Goal: Information Seeking & Learning: Find specific fact

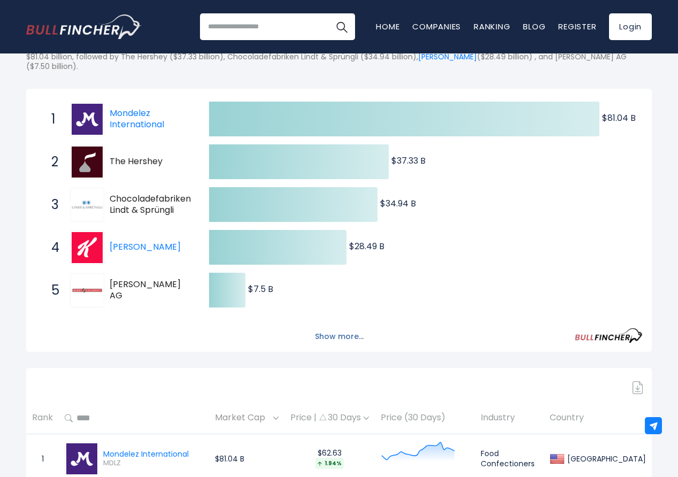
click at [365, 335] on button "Show more..." at bounding box center [340, 337] width 62 height 18
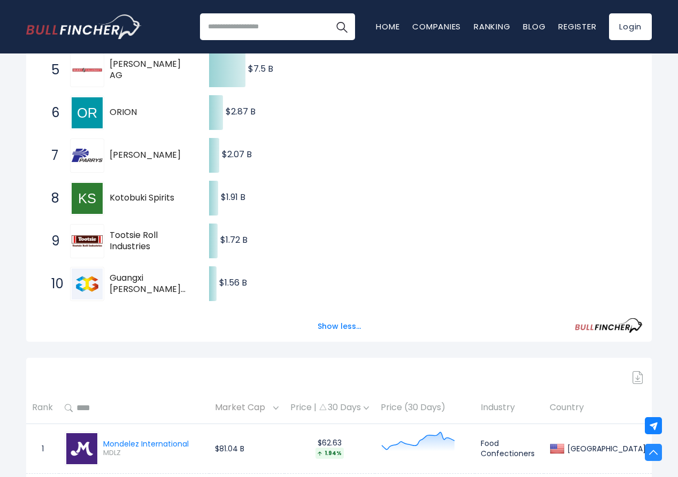
scroll to position [428, 0]
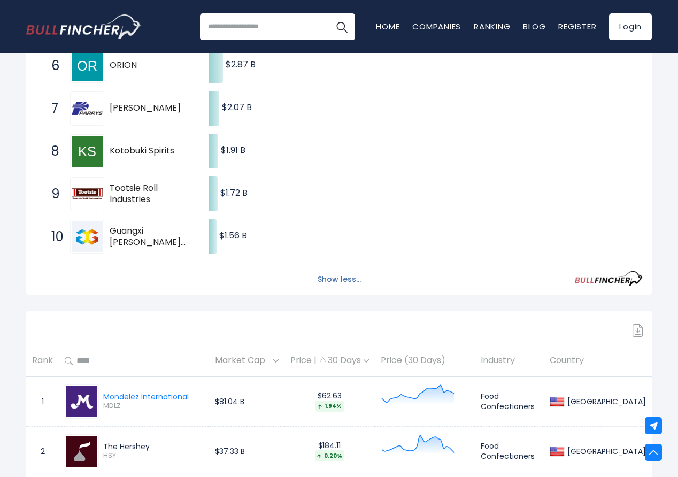
click at [334, 285] on button "Show less..." at bounding box center [339, 280] width 56 height 18
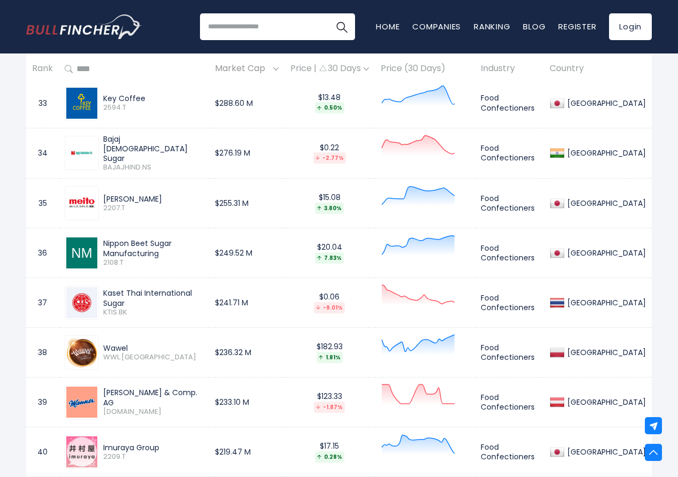
scroll to position [2140, 0]
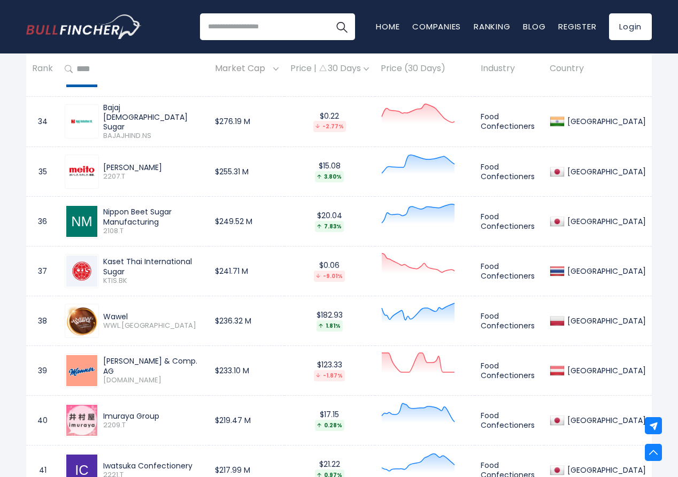
click at [301, 28] on input "search" at bounding box center [277, 26] width 155 height 27
type input "*********"
click at [328, 13] on button "Search" at bounding box center [341, 26] width 27 height 27
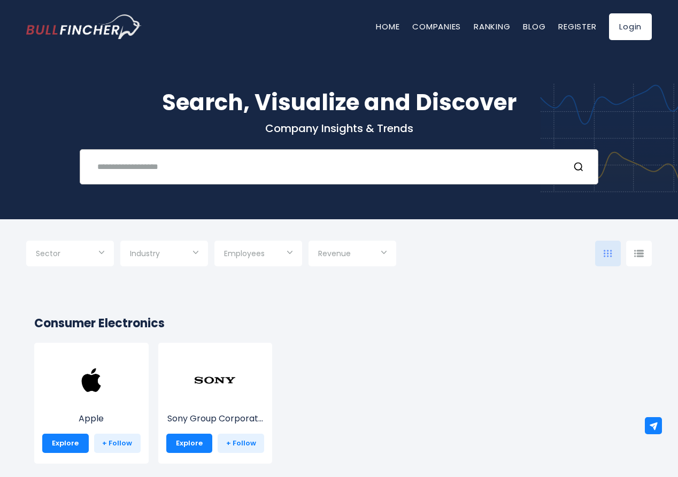
click at [246, 151] on div "Recent searches Trending searches Apple Overview" at bounding box center [339, 166] width 519 height 35
click at [252, 155] on div "Recent searches Trending searches Apple Overview" at bounding box center [339, 166] width 519 height 35
click at [261, 160] on input "text" at bounding box center [326, 167] width 470 height 20
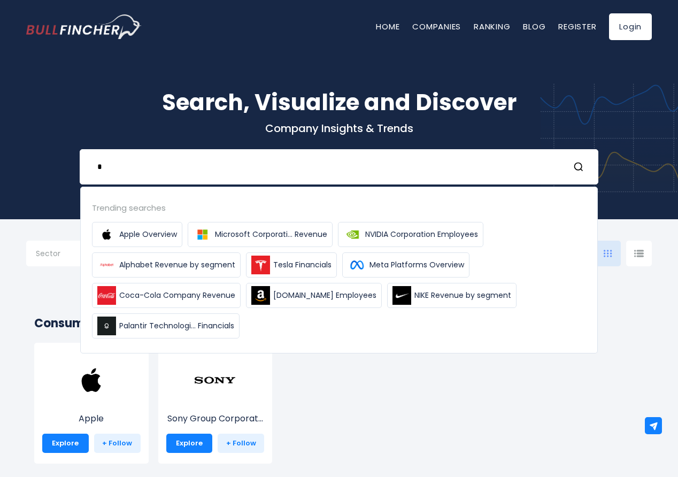
type input "*"
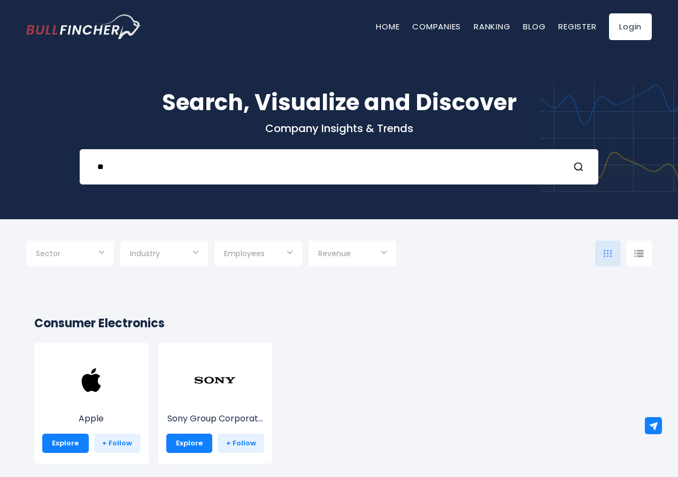
type input "*"
